Goal: Information Seeking & Learning: Check status

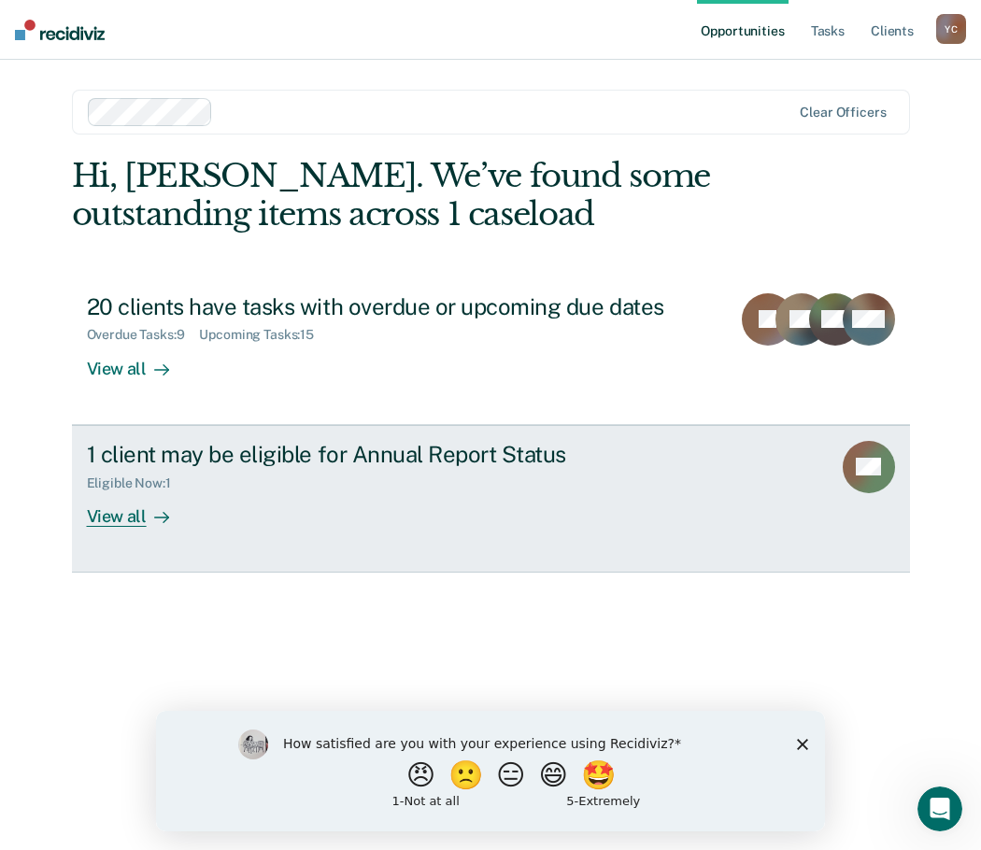
click at [431, 439] on link "1 client may be eligible for Annual Report Status Eligible Now : 1 View all AG" at bounding box center [491, 499] width 838 height 148
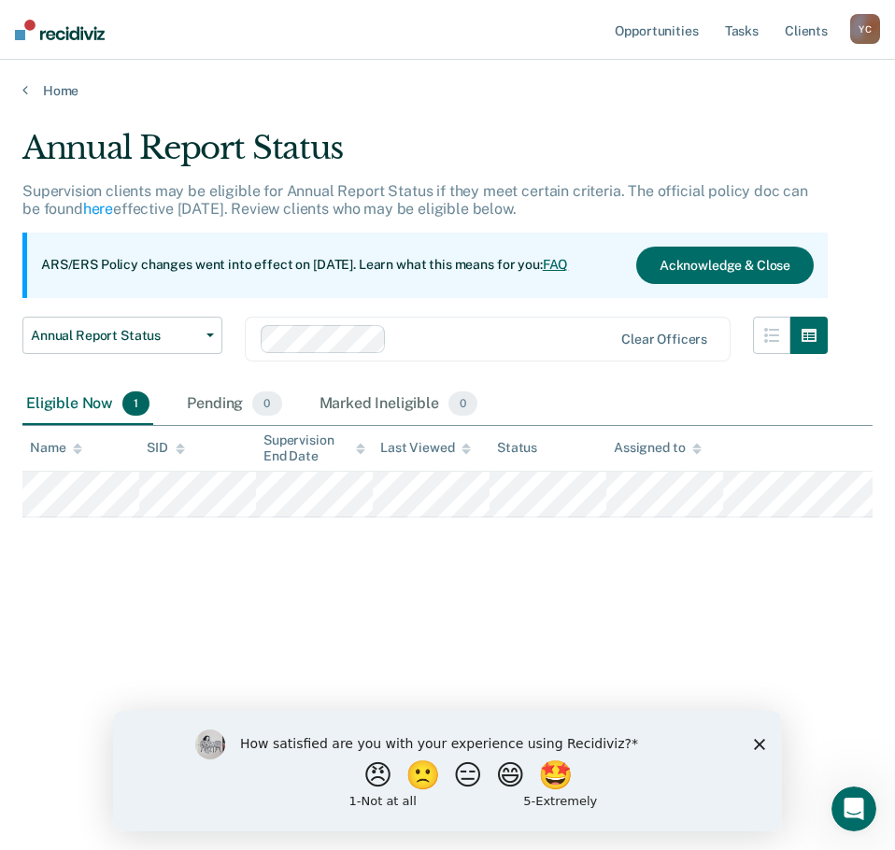
click at [53, 36] on img at bounding box center [60, 30] width 90 height 21
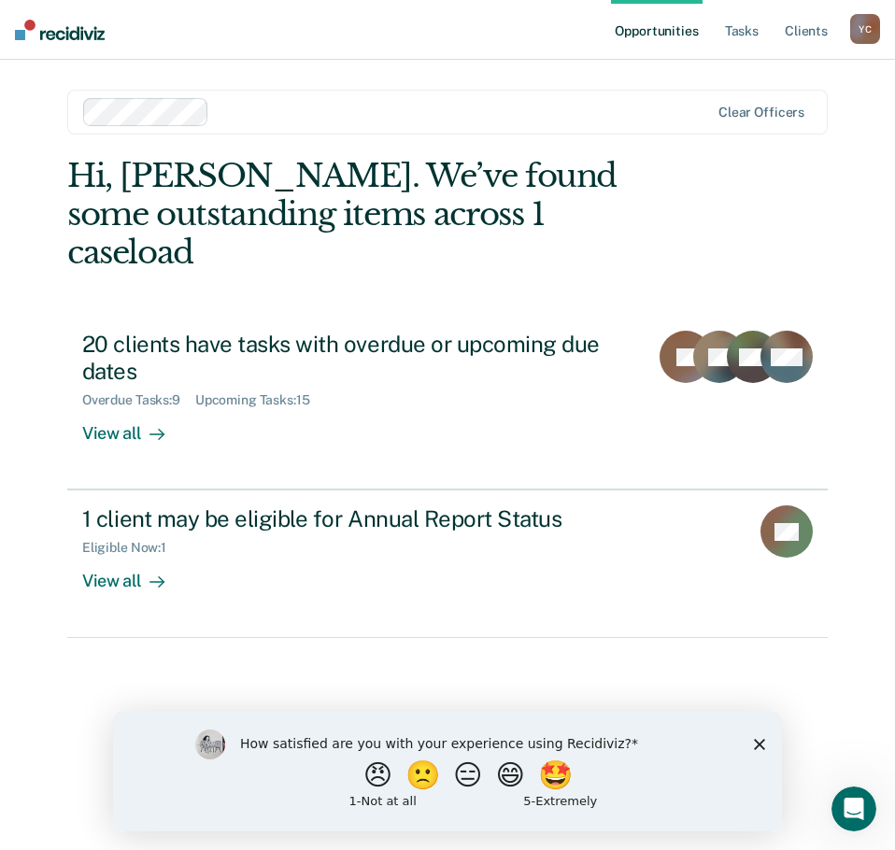
click at [761, 744] on polygon "Close survey" at bounding box center [759, 743] width 11 height 11
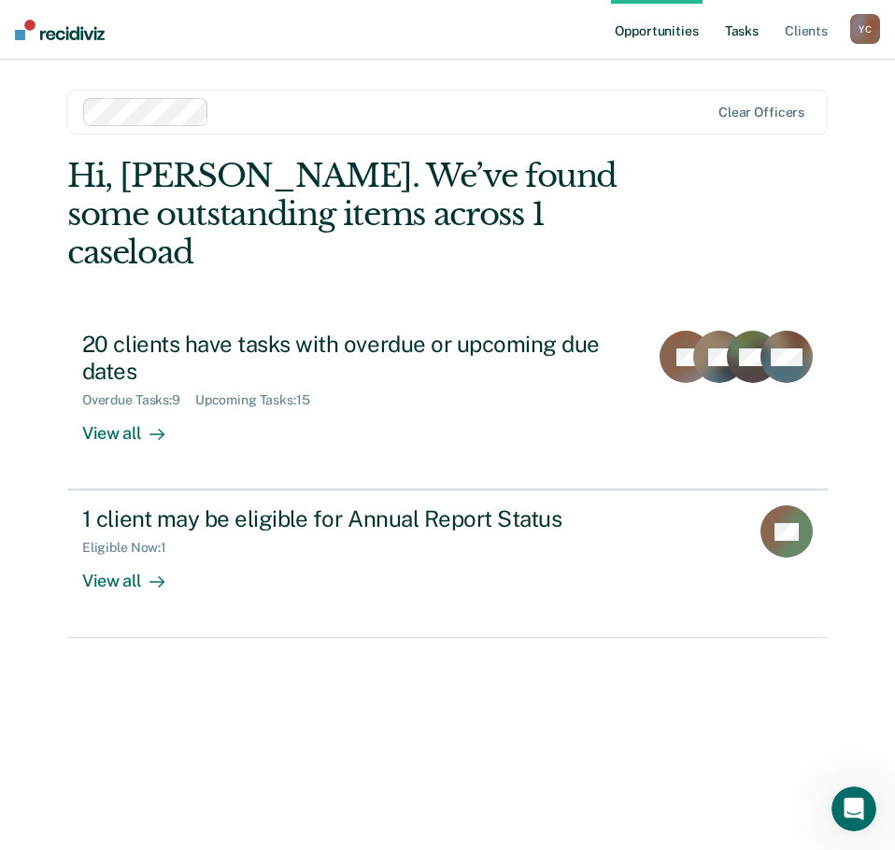
click at [751, 32] on link "Tasks" at bounding box center [741, 30] width 41 height 60
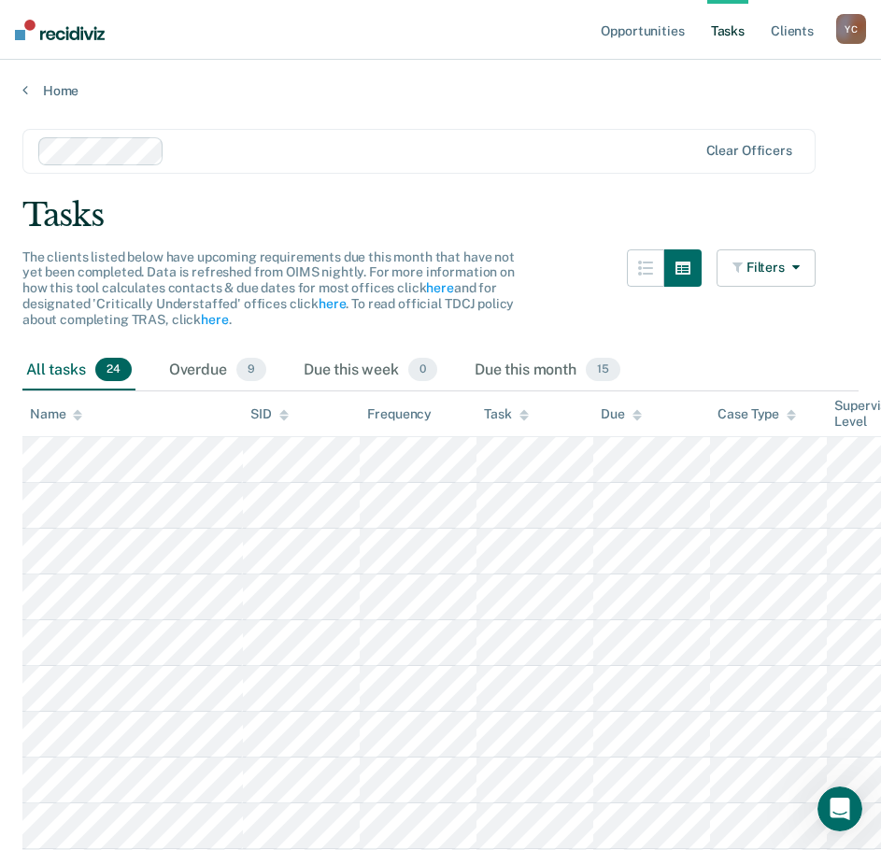
drag, startPoint x: 575, startPoint y: 429, endPoint x: 556, endPoint y: 321, distance: 110.0
click at [556, 321] on div "The clients listed below have upcoming requirements due this month that have no…" at bounding box center [418, 300] width 793 height 101
click at [536, 364] on div "Due this month 15" at bounding box center [547, 370] width 153 height 41
click at [71, 358] on div "All tasks 24" at bounding box center [78, 370] width 113 height 41
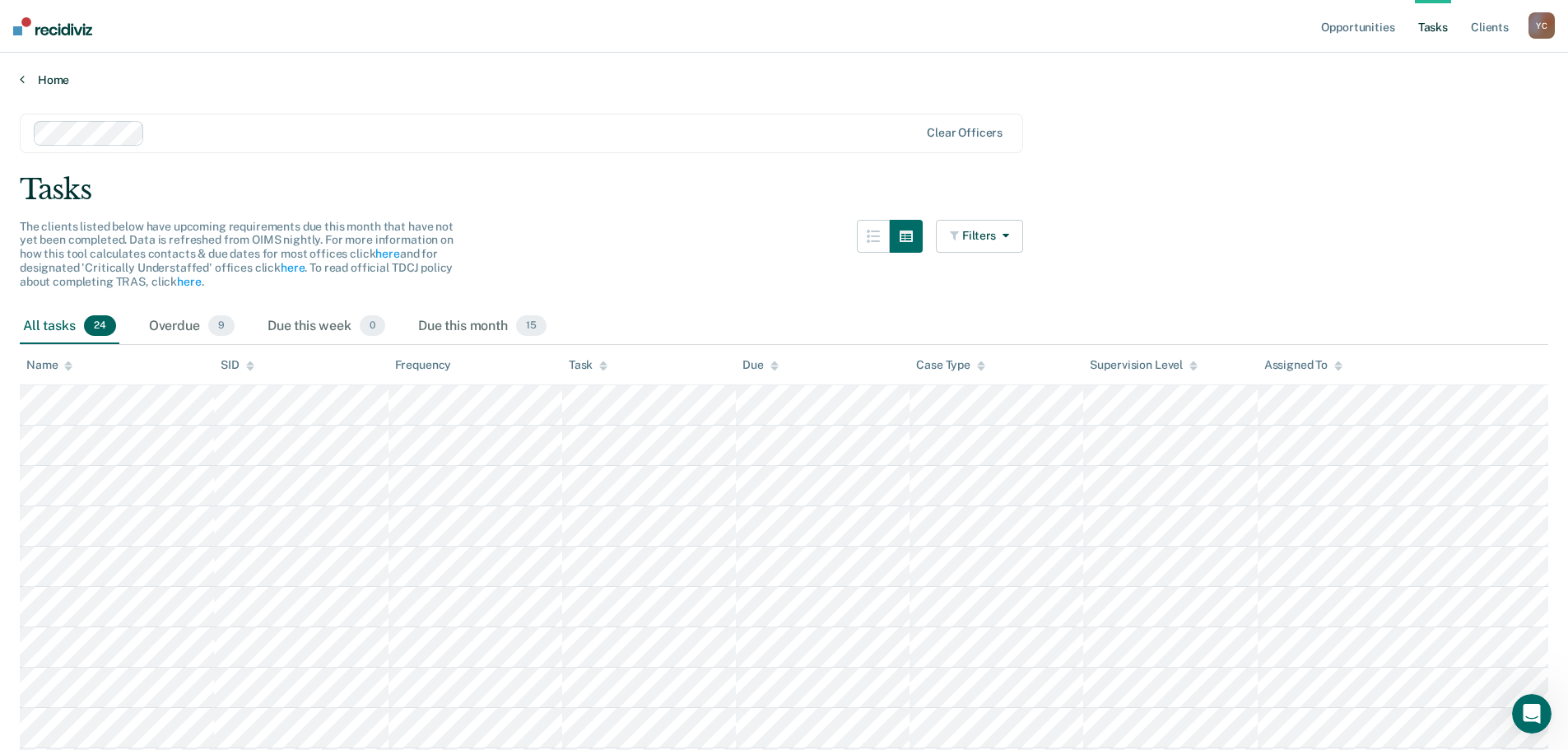
click at [63, 83] on link "Home" at bounding box center [783, 79] width 1528 height 15
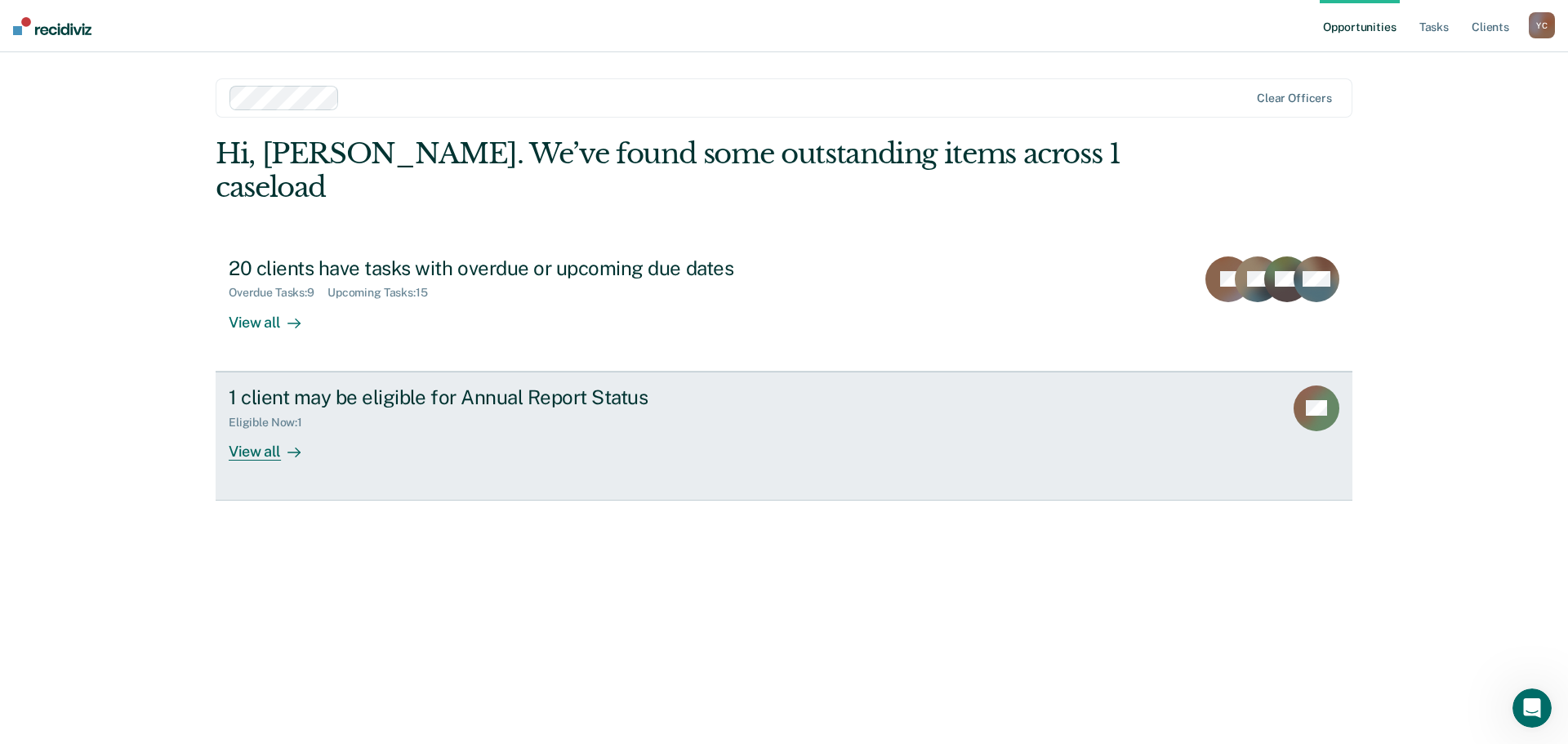
click at [406, 409] on div "Eligible Now : 1" at bounding box center [516, 419] width 573 height 20
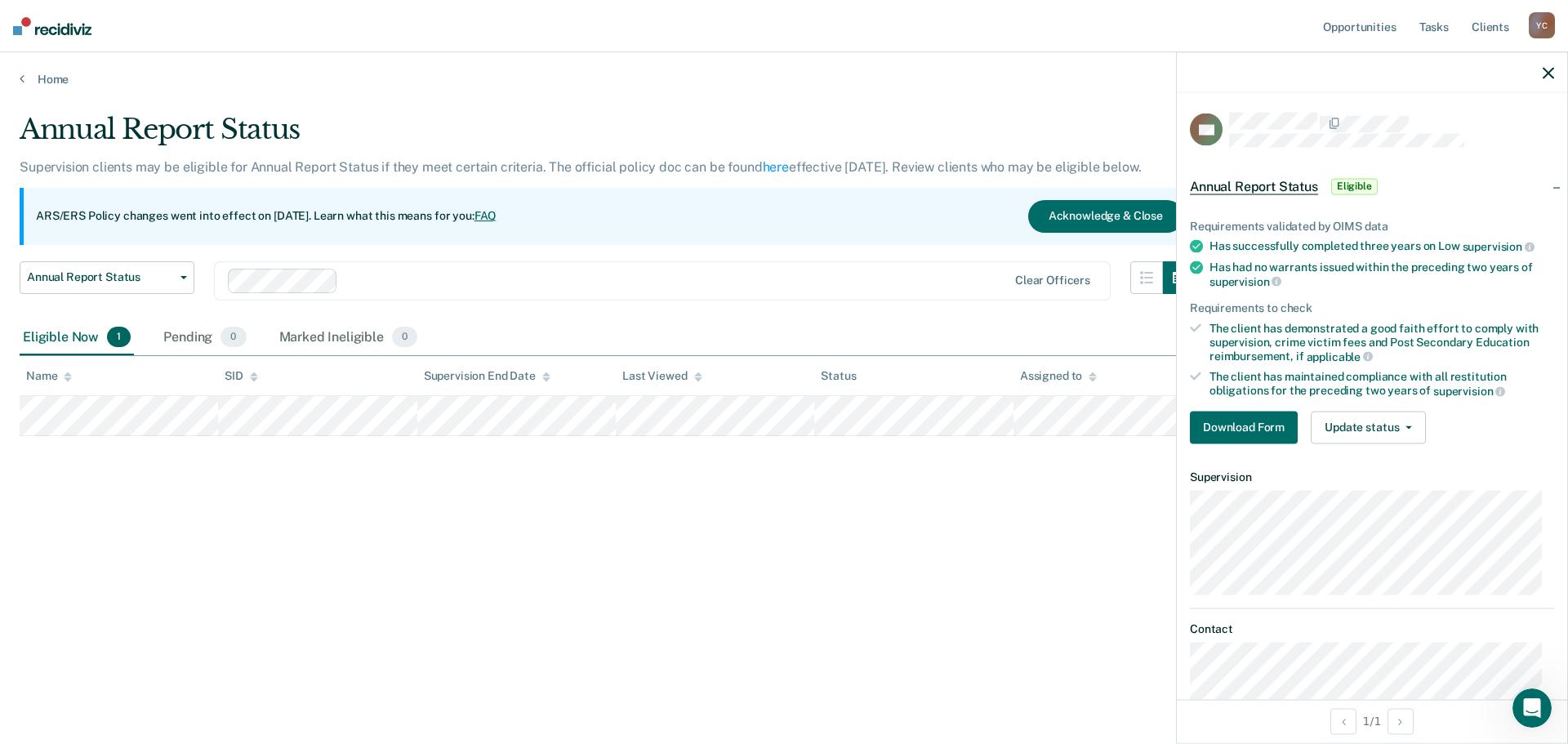
click at [857, 83] on div at bounding box center [1372, 73] width 391 height 41
click at [857, 73] on div at bounding box center [1372, 73] width 391 height 41
click at [857, 70] on icon "button" at bounding box center [1548, 73] width 11 height 11
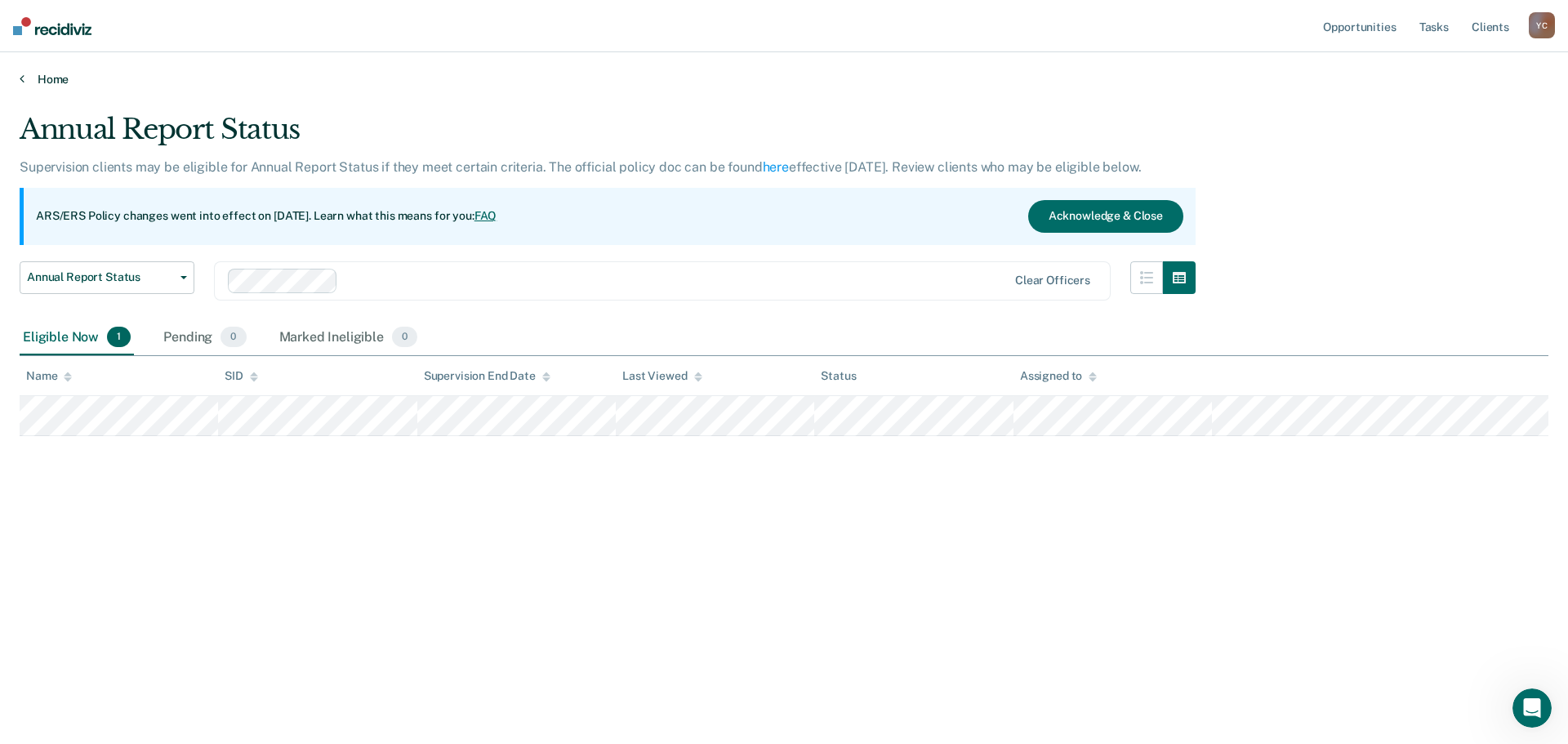
click at [55, 73] on link "Home" at bounding box center [783, 79] width 1529 height 15
